Goal: Information Seeking & Learning: Understand process/instructions

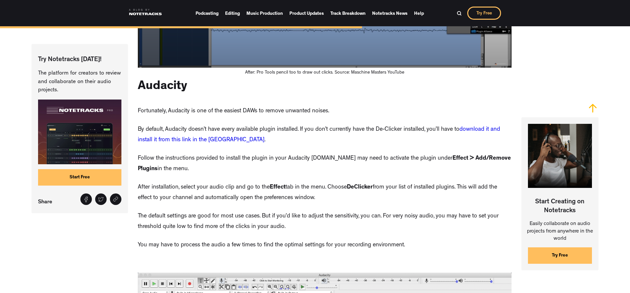
scroll to position [1941, 0]
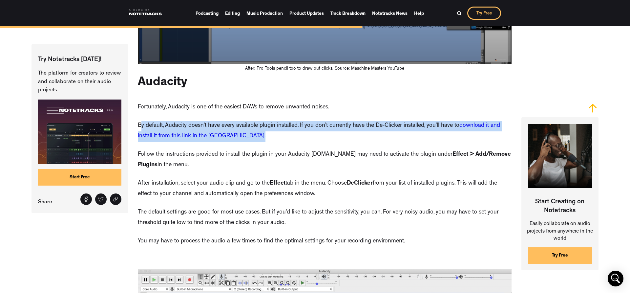
drag, startPoint x: 141, startPoint y: 125, endPoint x: 320, endPoint y: 134, distance: 179.3
click at [320, 134] on p "By default, Audacity doesn’t have every available plugin installed. If you don’…" at bounding box center [325, 131] width 374 height 21
click at [320, 137] on p "By default, Audacity doesn’t have every available plugin installed. If you don’…" at bounding box center [325, 131] width 374 height 21
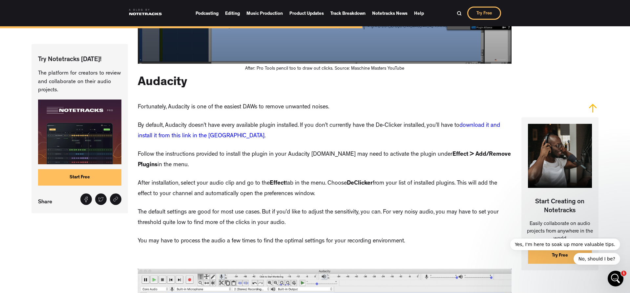
scroll to position [0, 0]
click at [487, 128] on link "download it and install it from this link in the [GEOGRAPHIC_DATA]" at bounding box center [319, 131] width 362 height 16
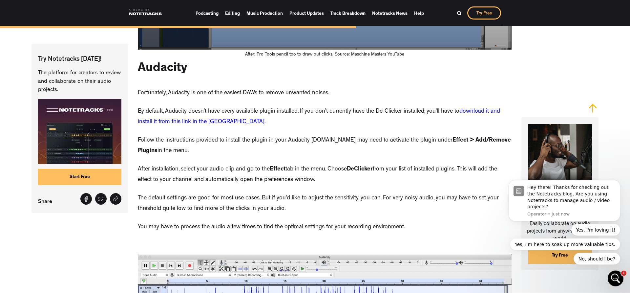
scroll to position [1953, 0]
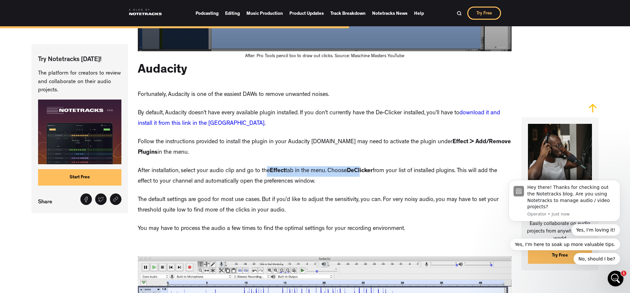
drag, startPoint x: 268, startPoint y: 170, endPoint x: 366, endPoint y: 171, distance: 98.4
click at [365, 171] on p "After installation, select your audio clip and go to the Effect tab in the menu…" at bounding box center [325, 176] width 374 height 21
click at [378, 177] on p "After installation, select your audio clip and go to the Effect tab in the menu…" at bounding box center [325, 176] width 374 height 21
click at [216, 123] on link "download it and install it from this link in the [GEOGRAPHIC_DATA]" at bounding box center [319, 118] width 362 height 16
